Goal: Task Accomplishment & Management: Manage account settings

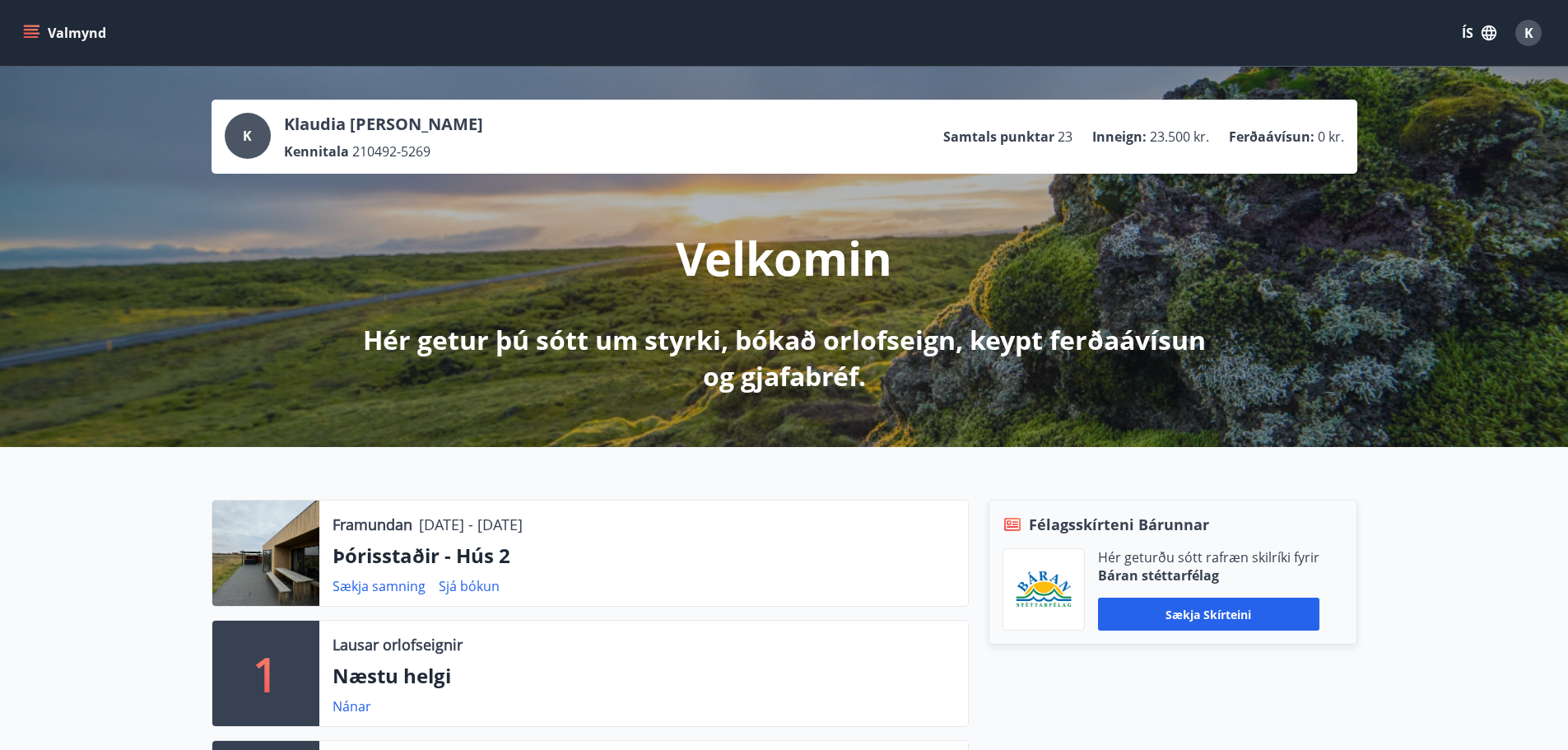
scroll to position [165, 0]
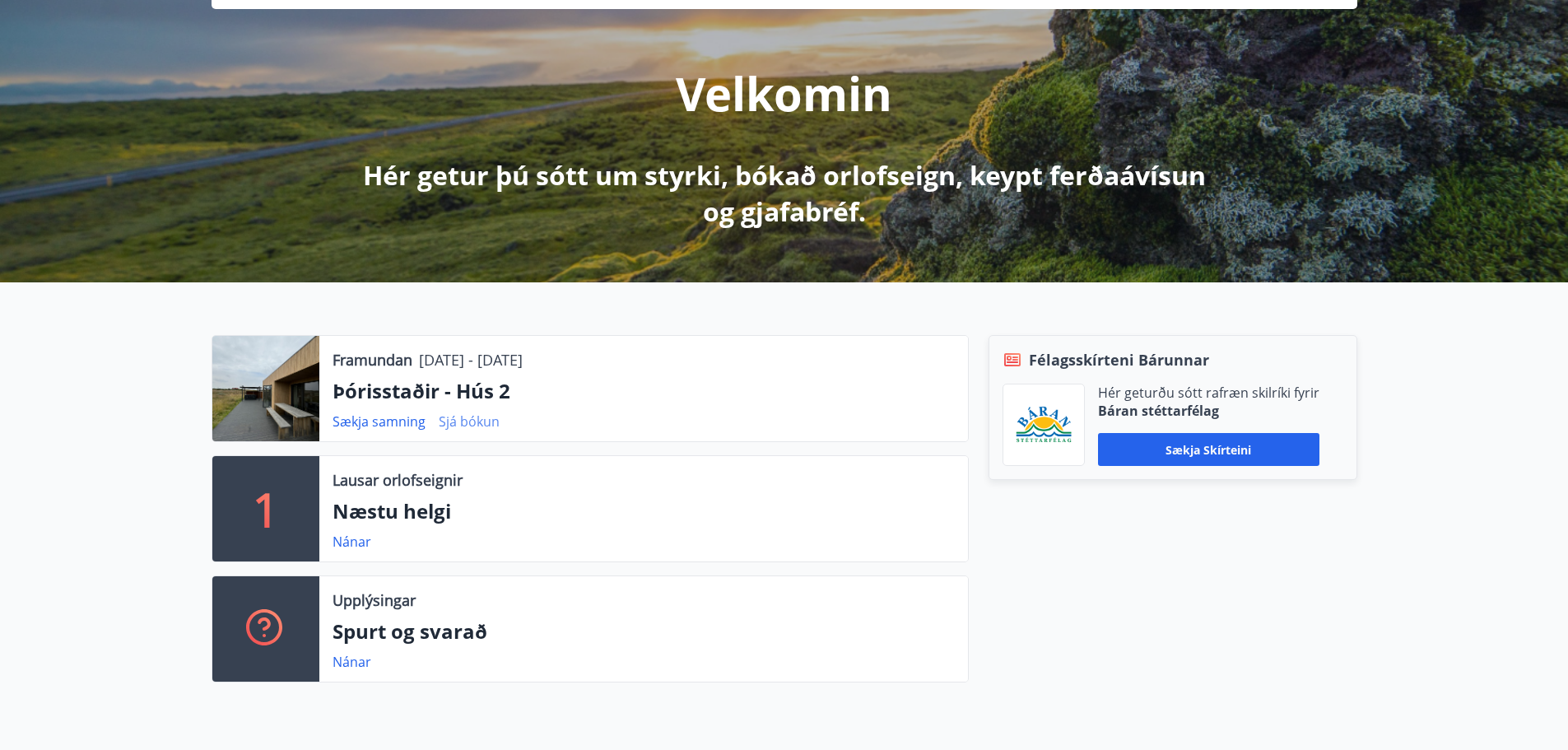
click at [452, 421] on link "Sjá bókun" at bounding box center [469, 421] width 61 height 18
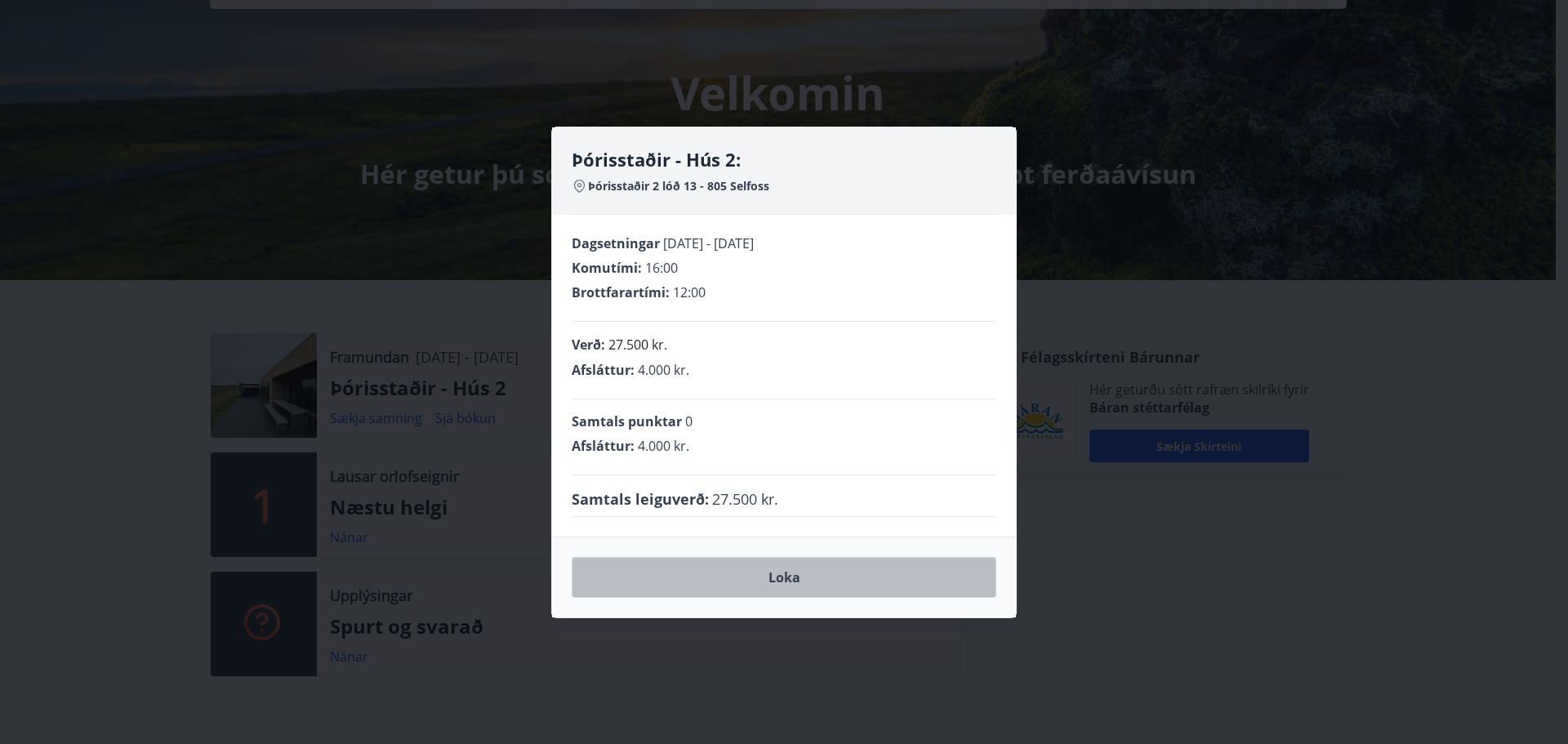
click at [760, 572] on button "Loka" at bounding box center [784, 577] width 425 height 41
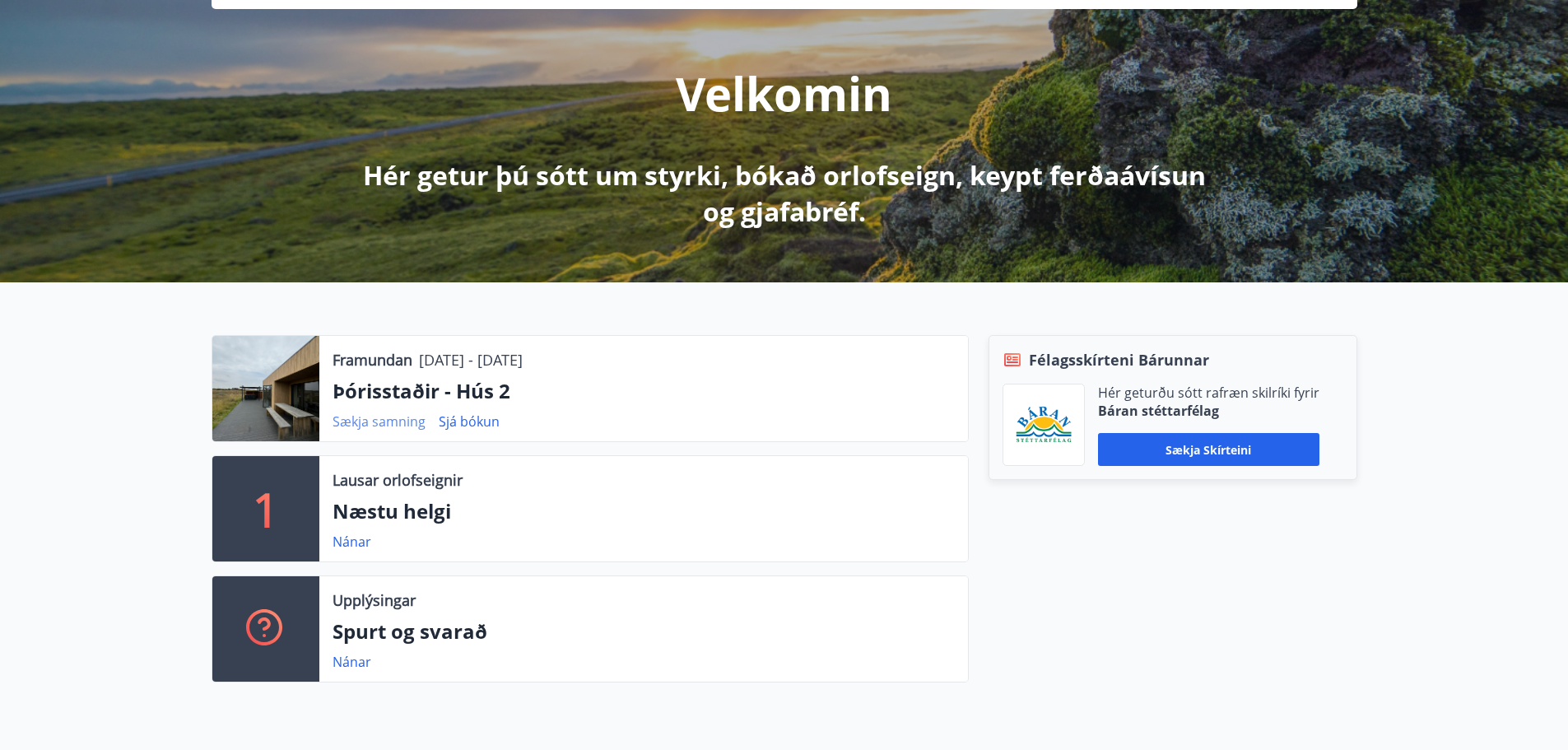
click at [364, 426] on link "Sækja samning" at bounding box center [379, 421] width 93 height 18
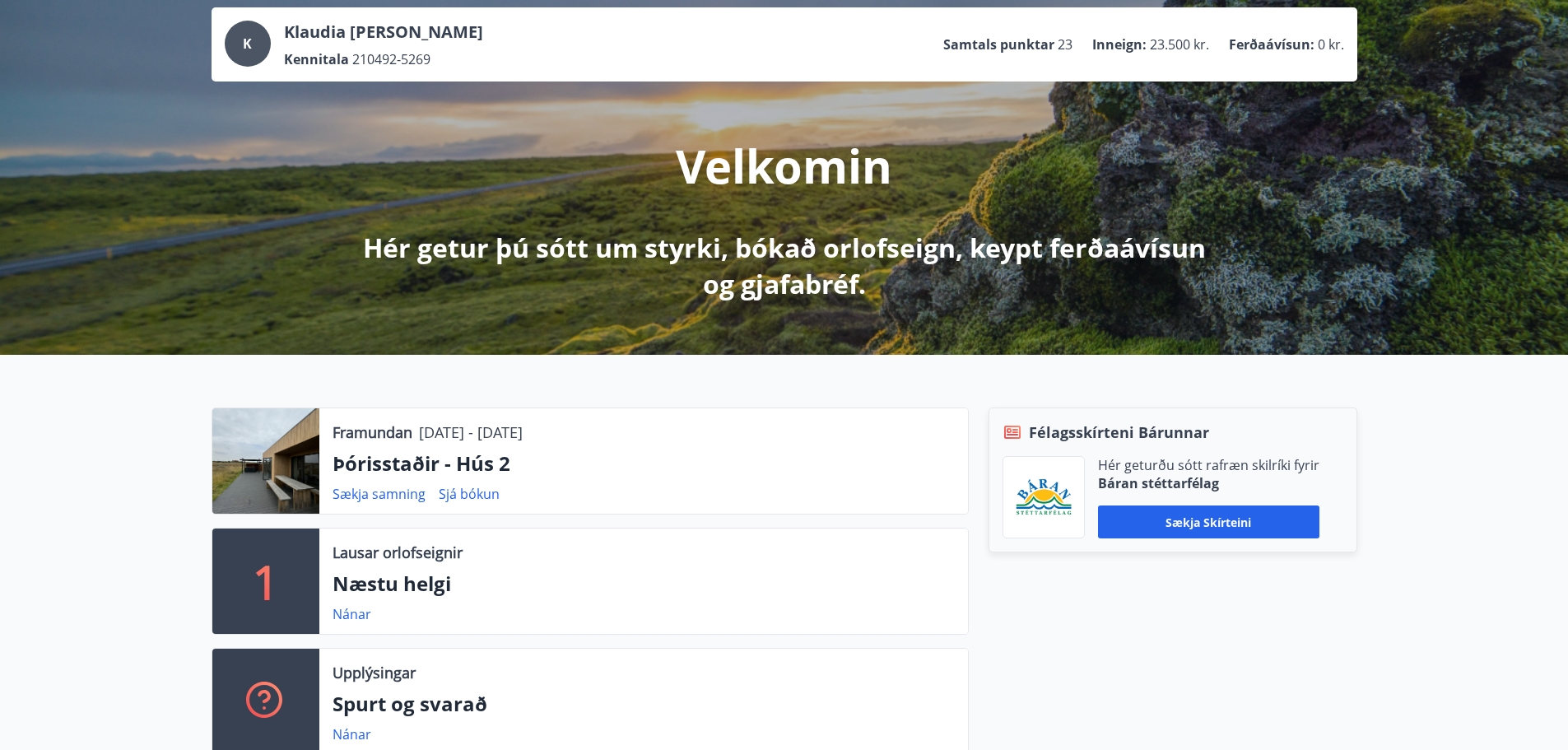
scroll to position [0, 0]
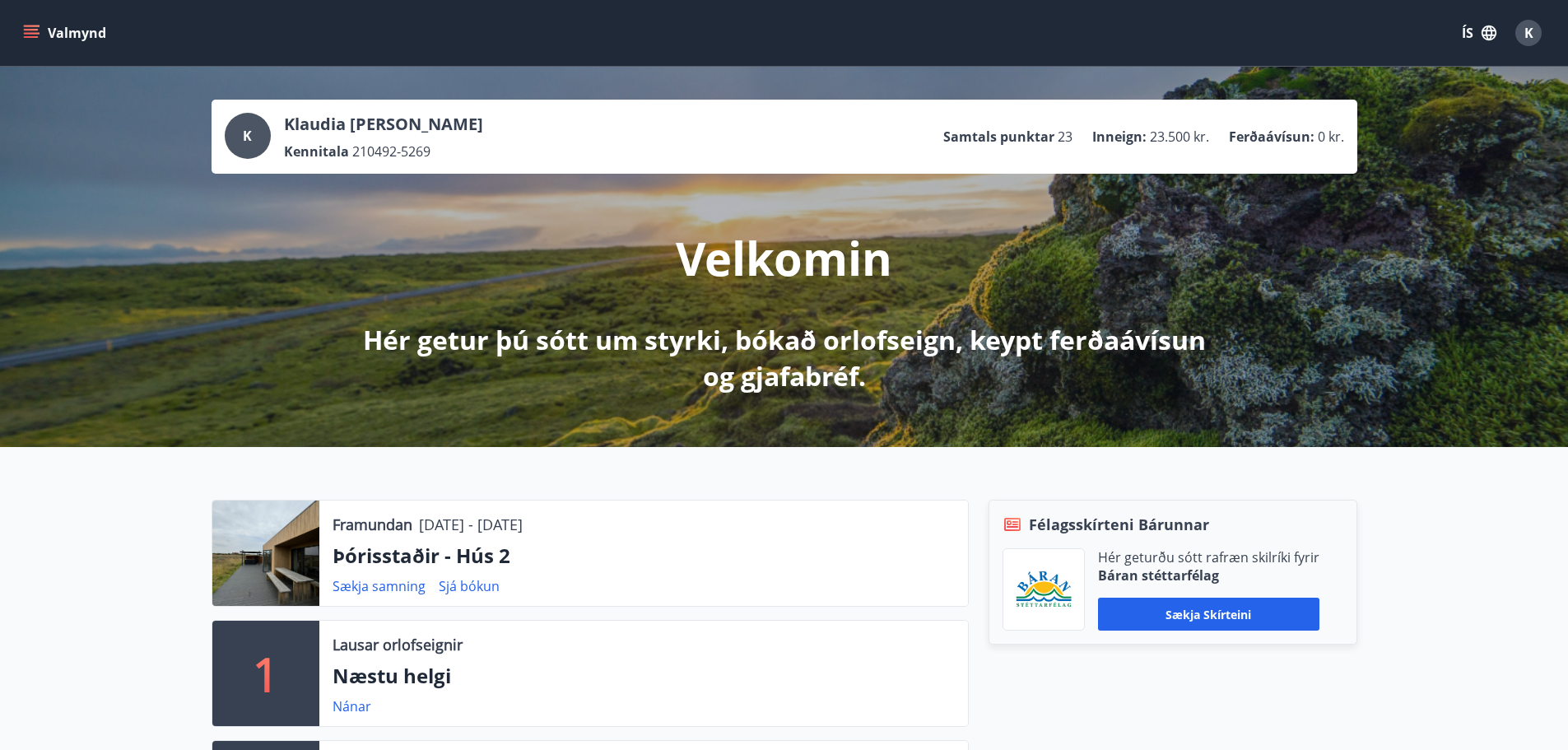
click at [33, 31] on icon "menu" at bounding box center [31, 30] width 15 height 2
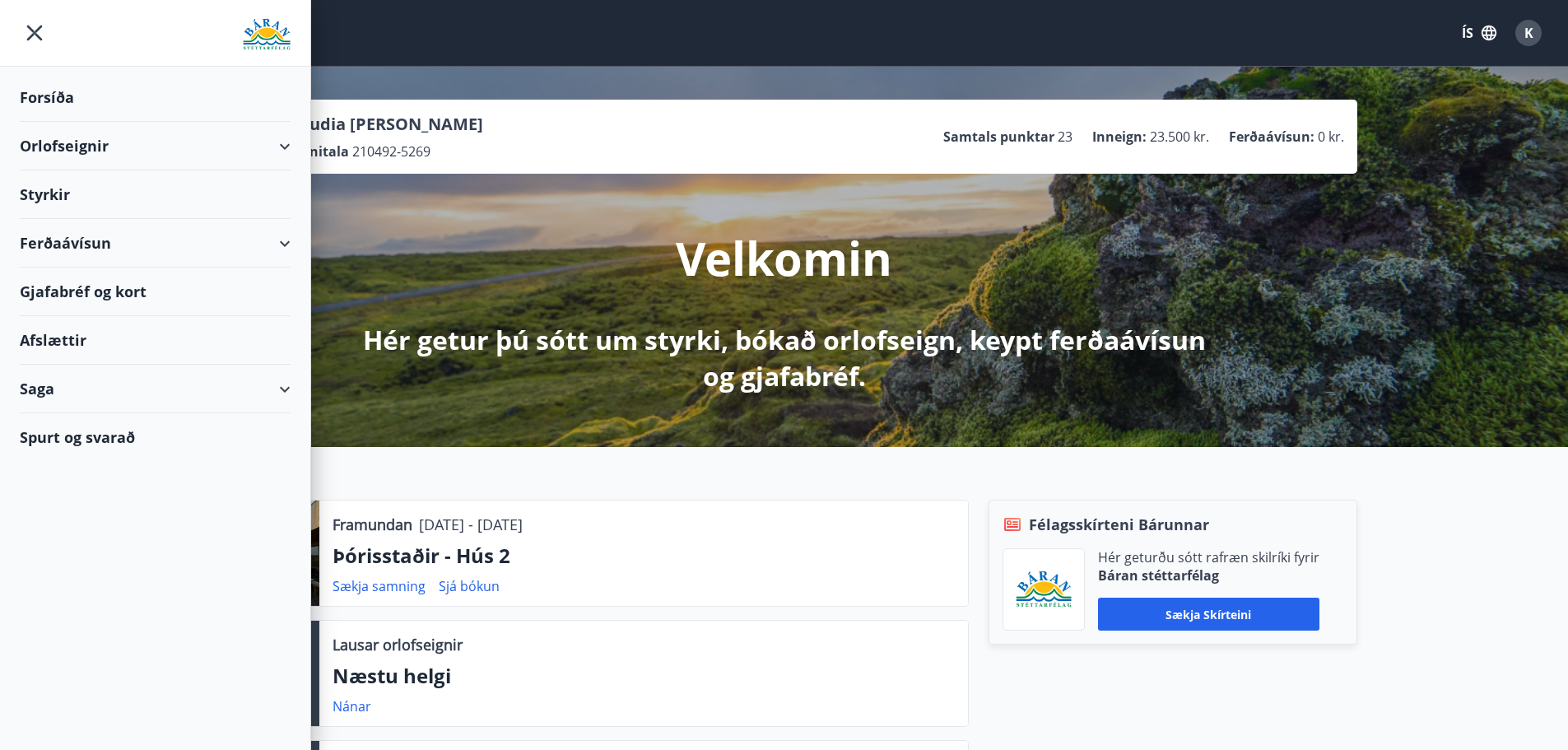
click at [69, 393] on div "Saga" at bounding box center [155, 389] width 271 height 49
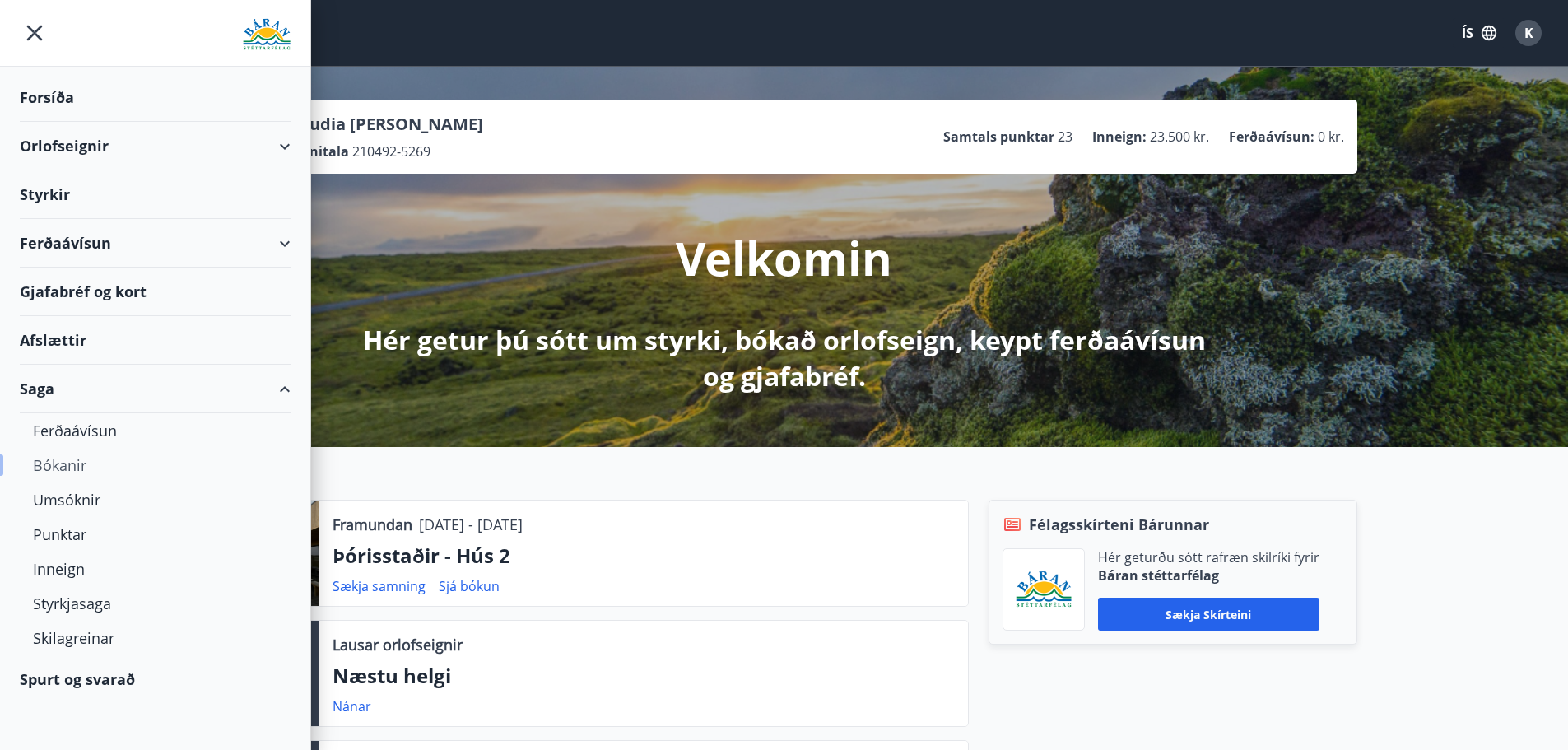
click at [87, 463] on div "Bókanir" at bounding box center [154, 465] width 244 height 34
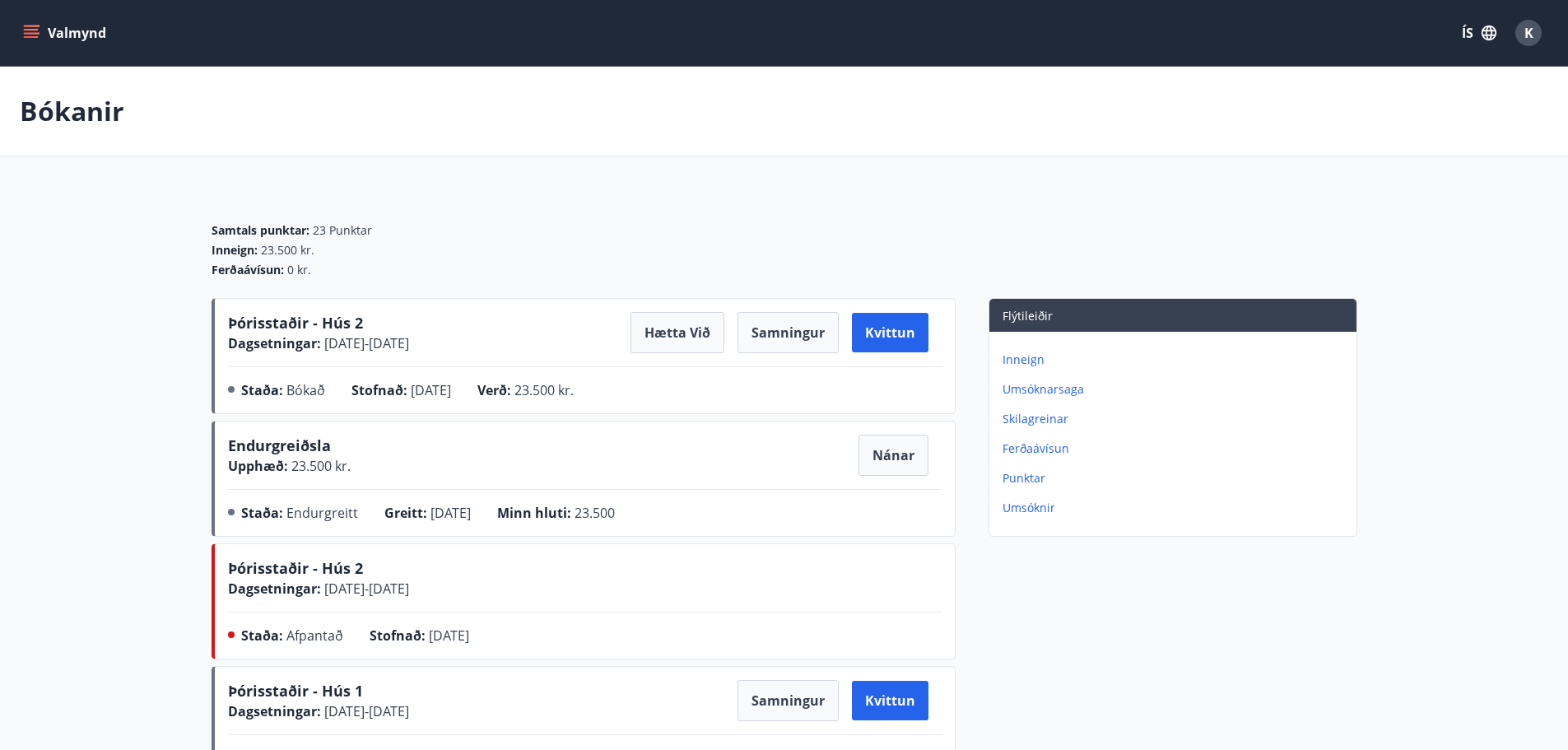
click at [775, 336] on button "Samningur" at bounding box center [788, 333] width 101 height 41
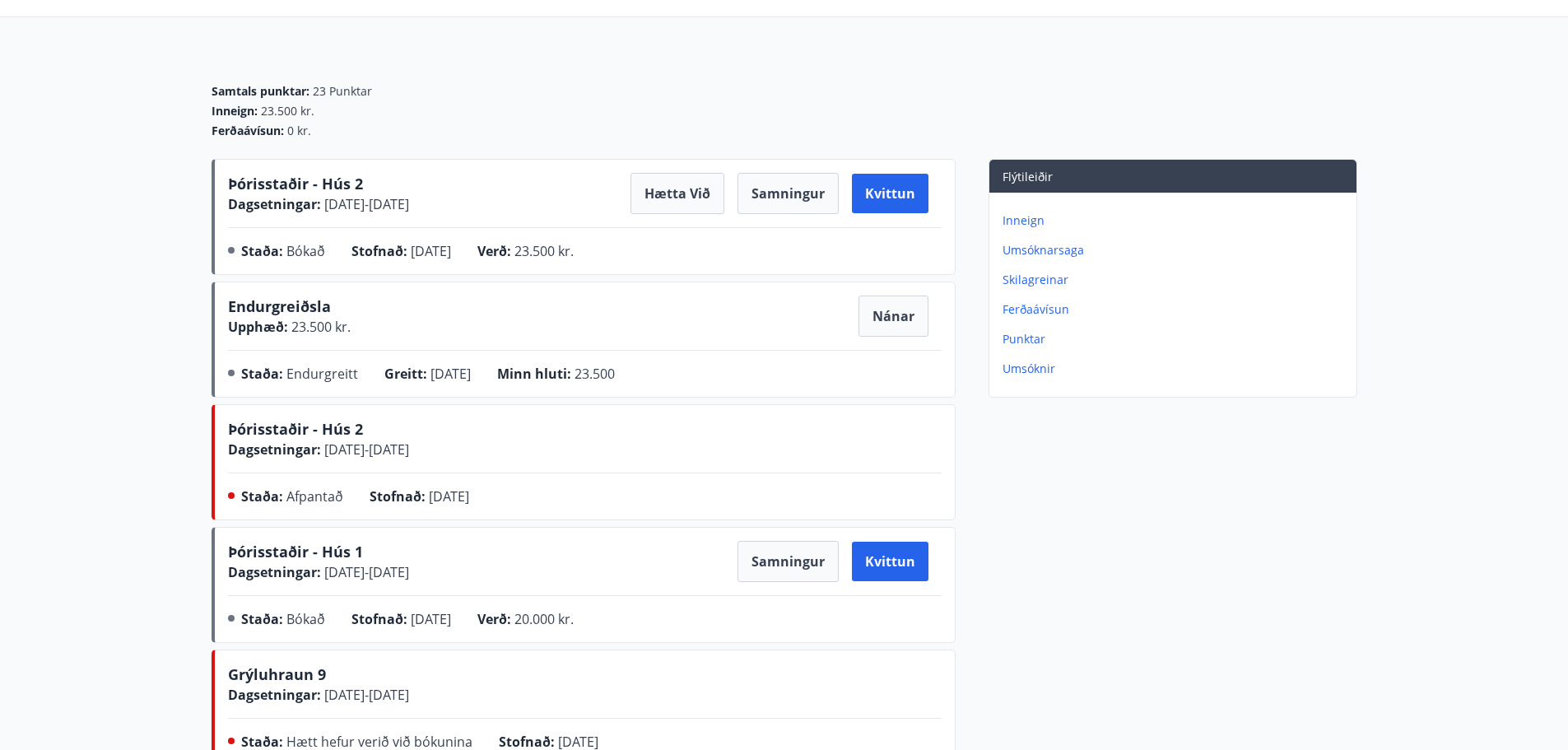
scroll to position [165, 0]
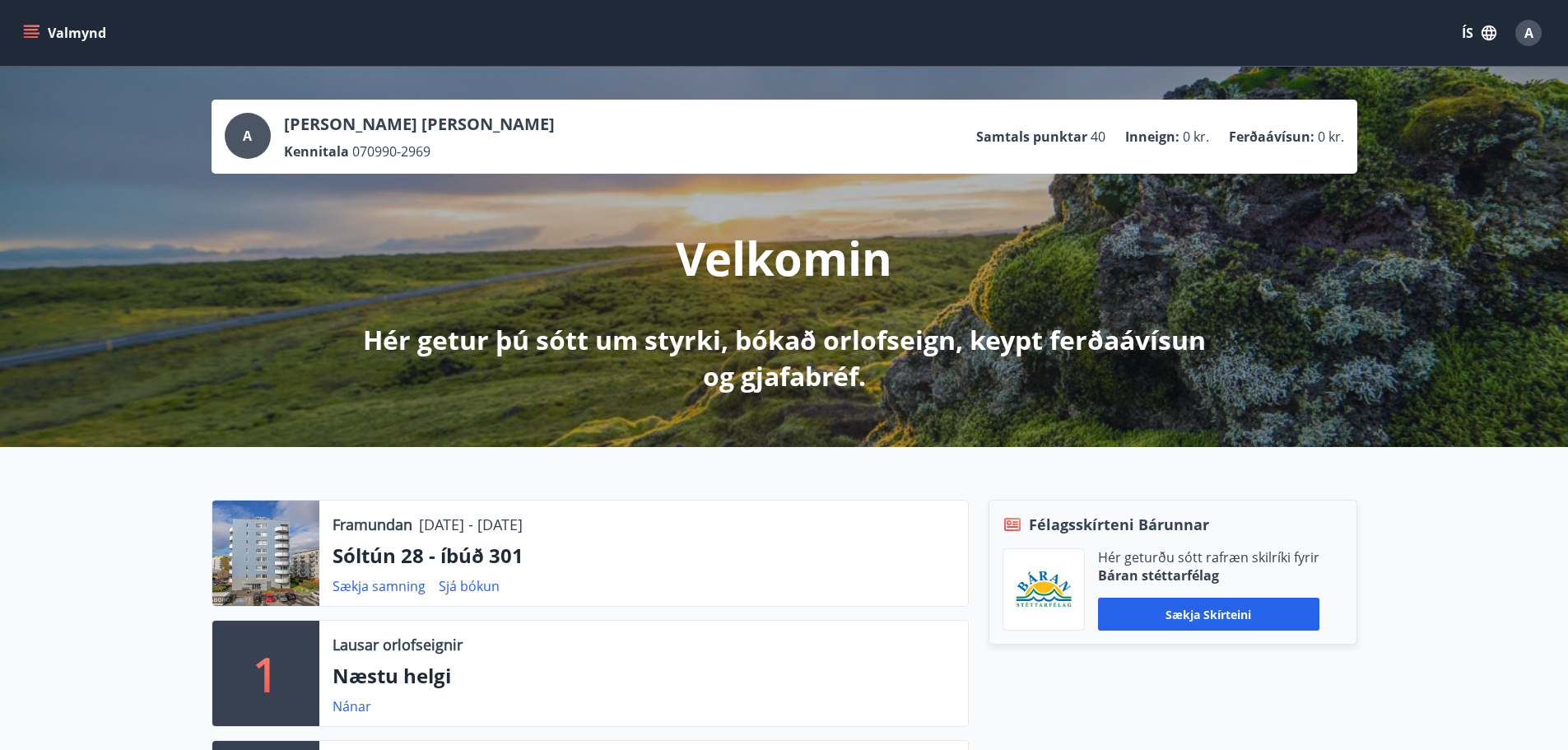
click at [33, 32] on icon "menu" at bounding box center [31, 33] width 16 height 16
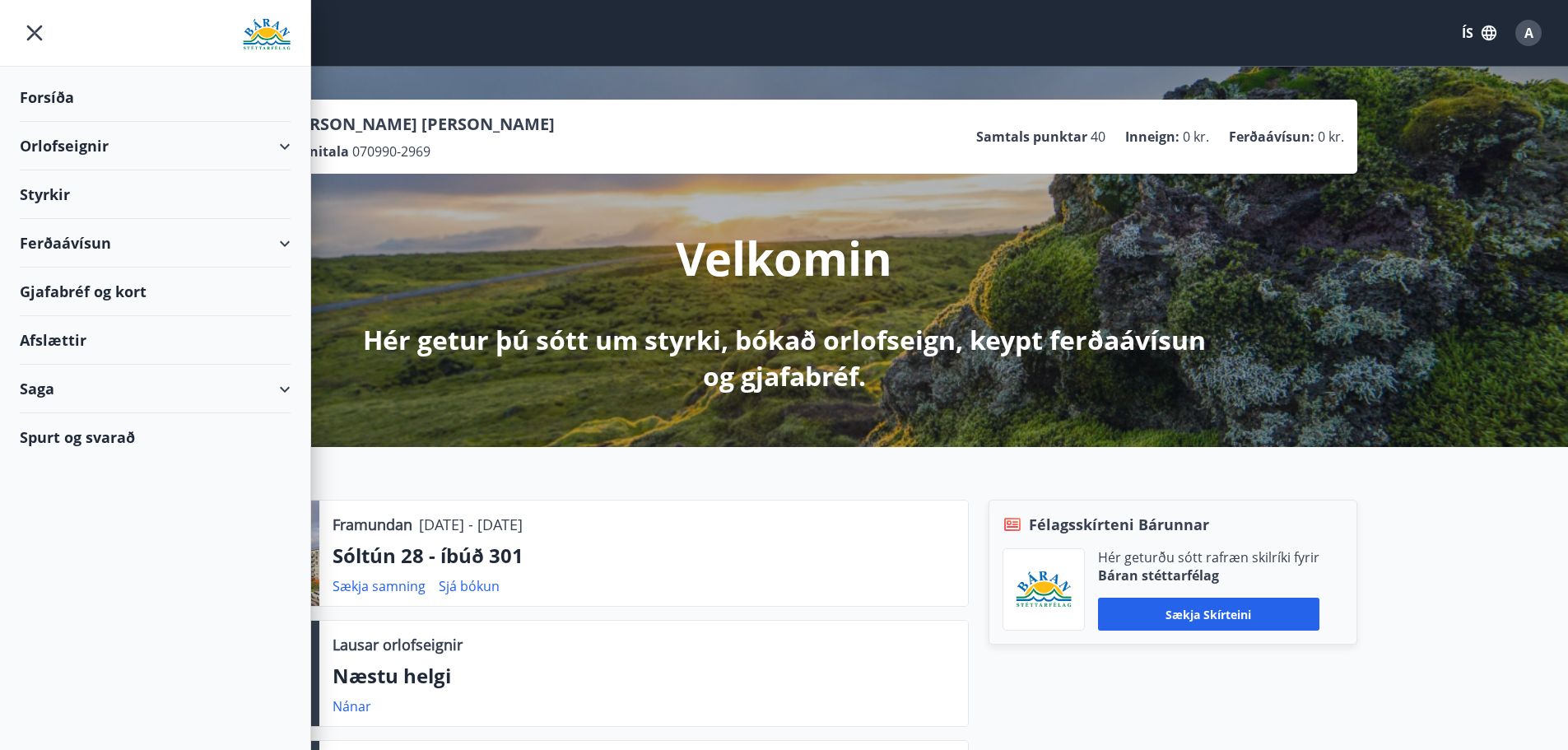
click at [33, 390] on div "Saga" at bounding box center [155, 389] width 271 height 49
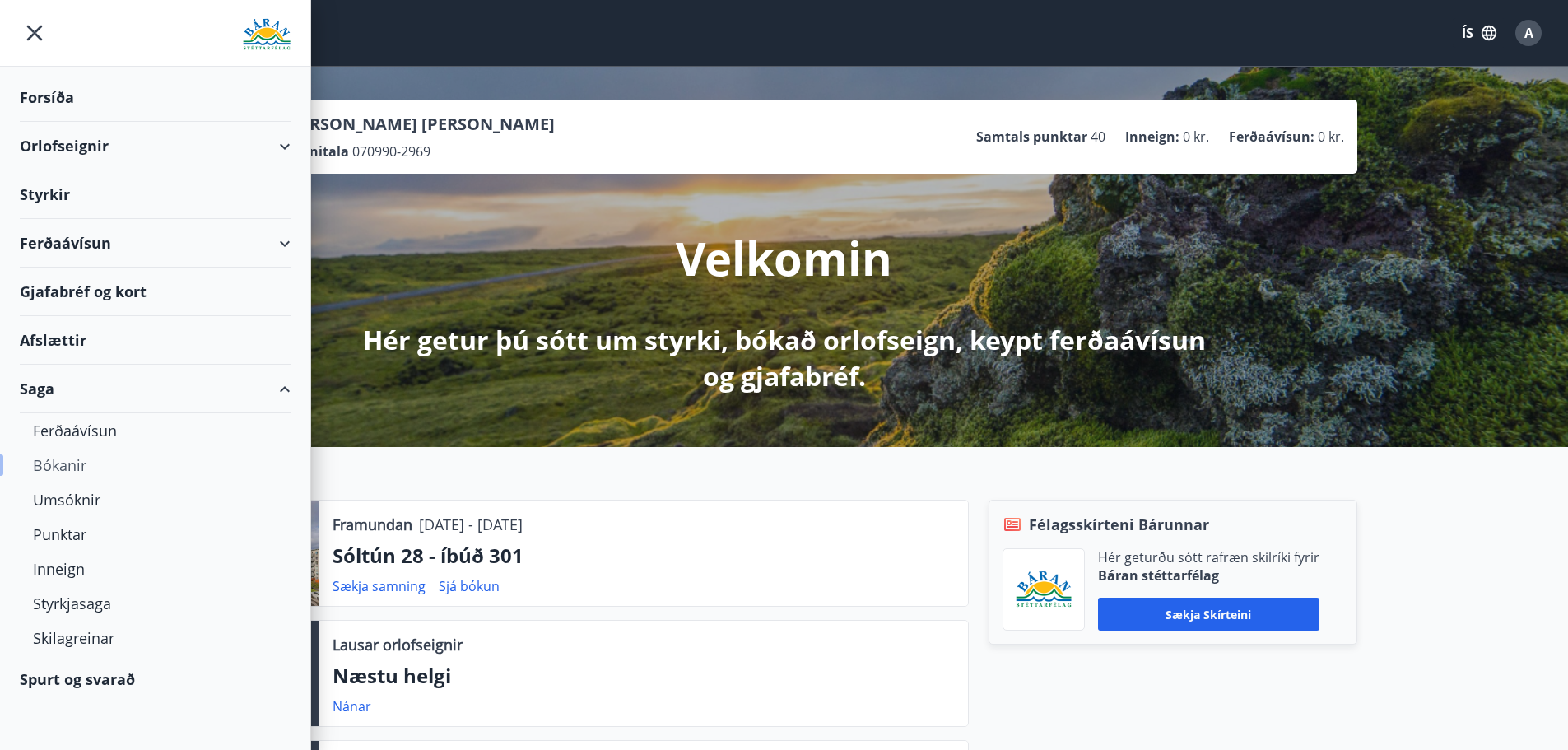
click at [65, 460] on div "Bókanir" at bounding box center [154, 465] width 244 height 34
